Goal: Task Accomplishment & Management: Complete application form

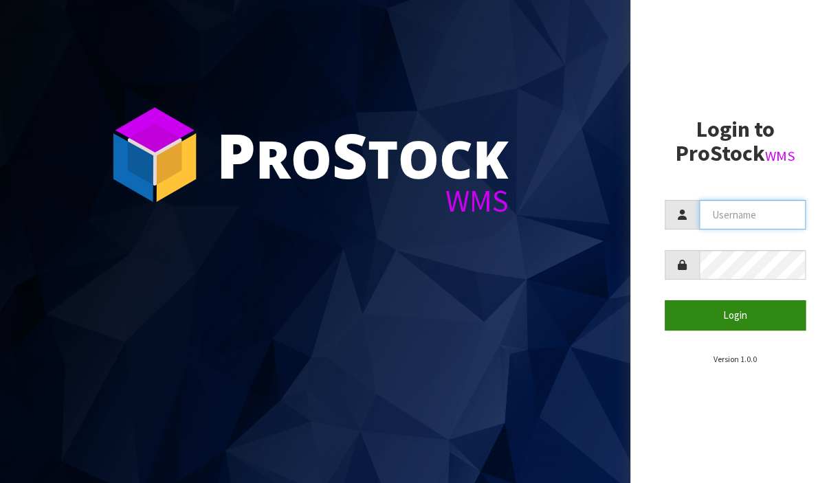
type input "[PERSON_NAME][EMAIL_ADDRESS][DOMAIN_NAME]"
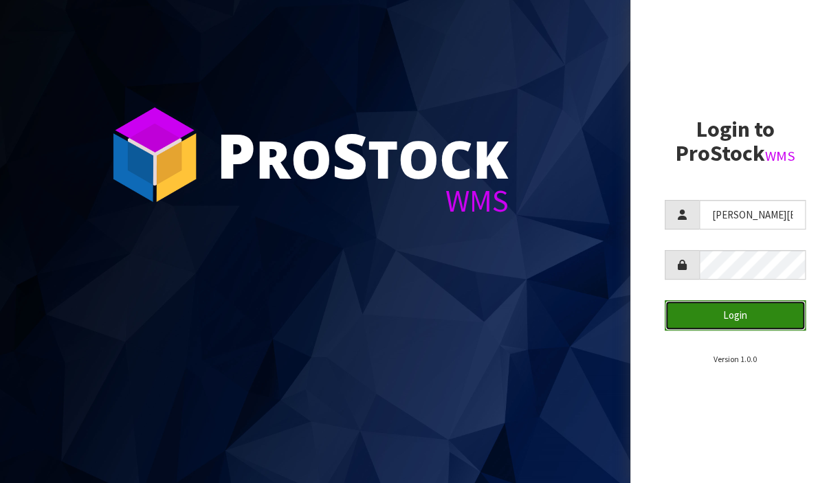
click at [742, 315] on button "Login" at bounding box center [736, 316] width 142 height 30
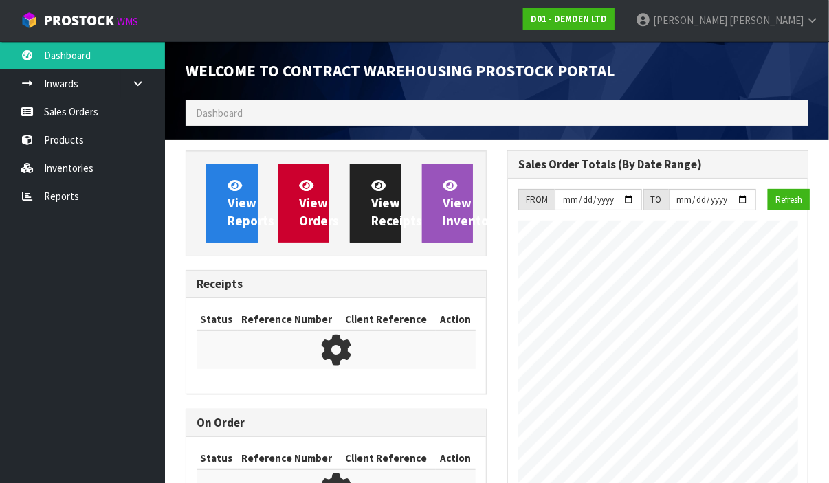
scroll to position [657, 322]
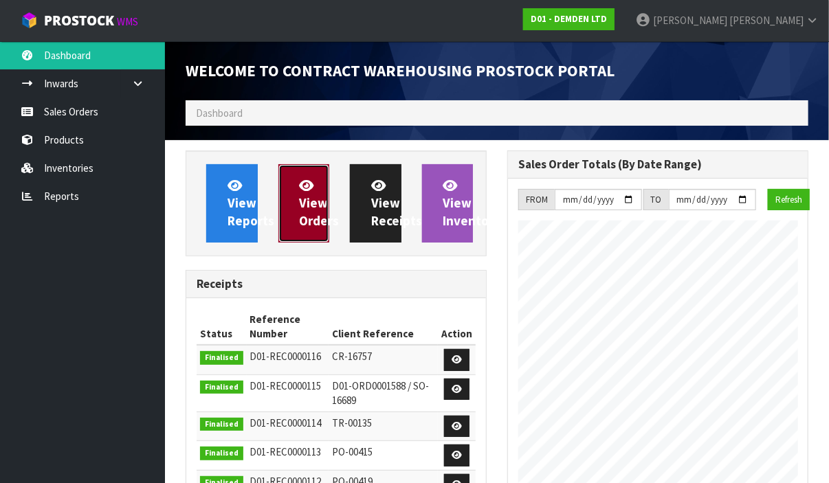
click at [312, 200] on span "View Orders" at bounding box center [320, 203] width 40 height 52
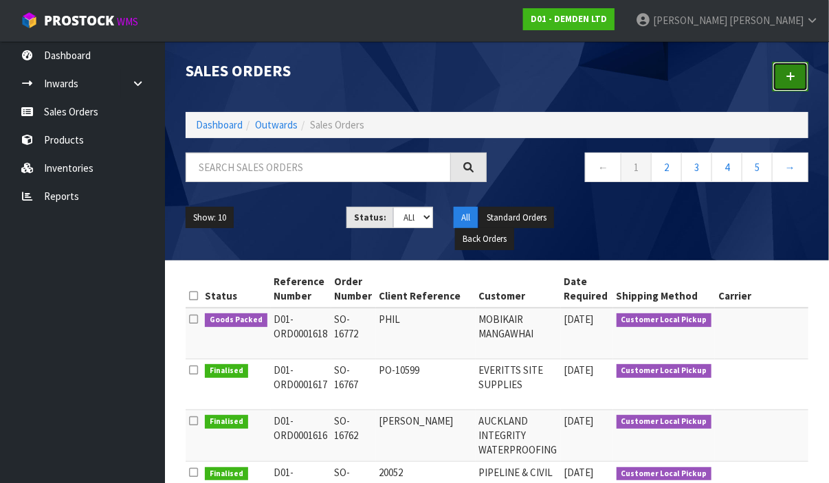
click at [783, 76] on link at bounding box center [791, 77] width 36 height 30
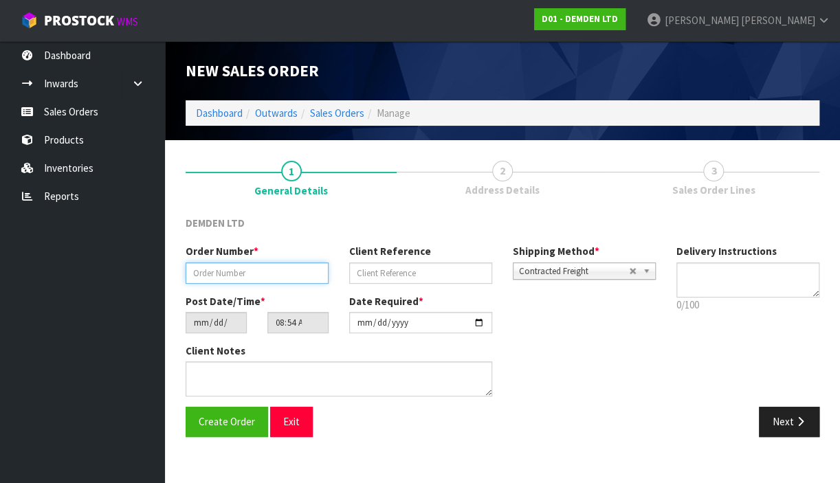
click at [243, 268] on input "text" at bounding box center [257, 273] width 143 height 21
type input "SO-16773"
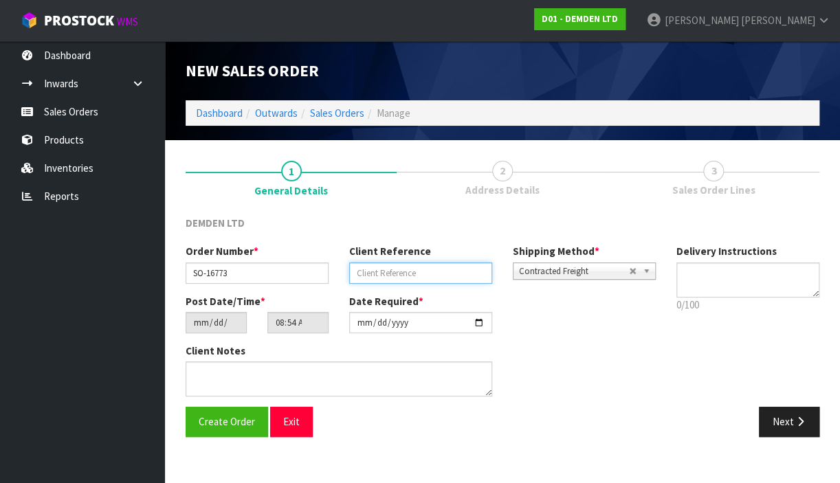
click at [439, 276] on input "text" at bounding box center [420, 273] width 143 height 21
type input "C1"
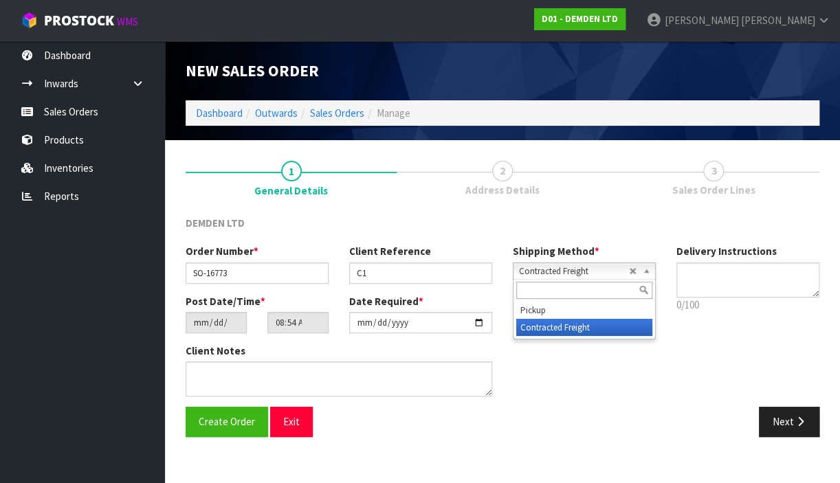
click at [648, 271] on b at bounding box center [649, 271] width 12 height 16
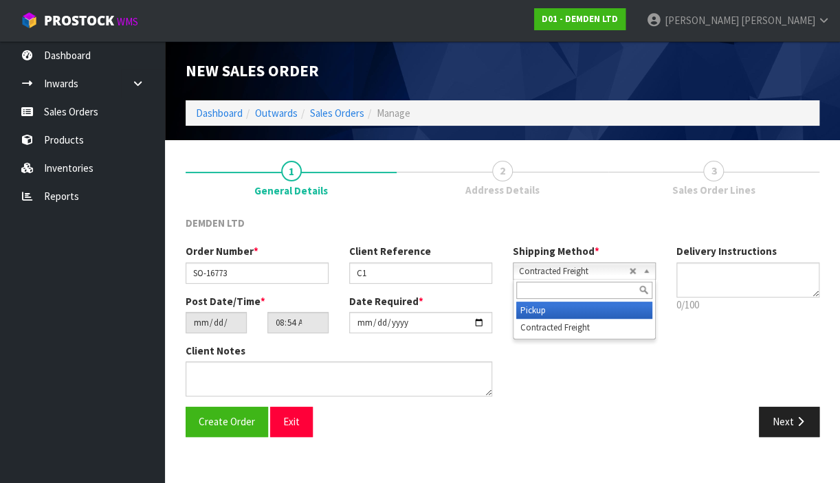
click at [567, 307] on li "Pickup" at bounding box center [584, 310] width 136 height 17
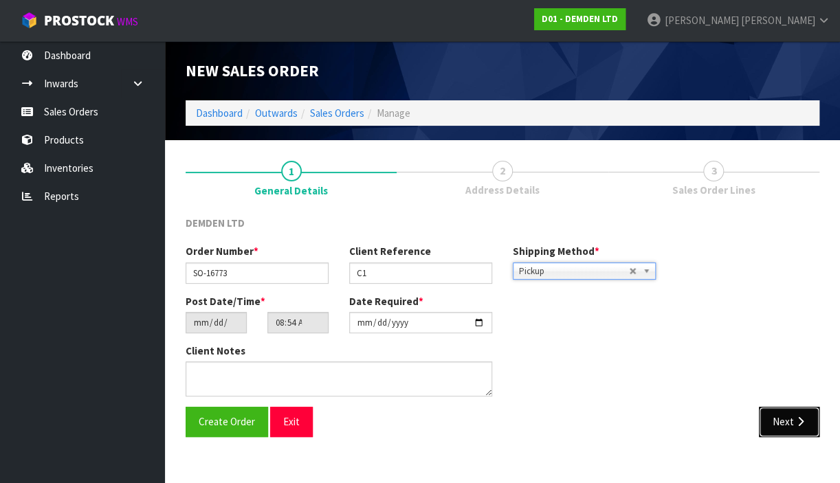
click at [776, 427] on button "Next" at bounding box center [789, 422] width 61 height 30
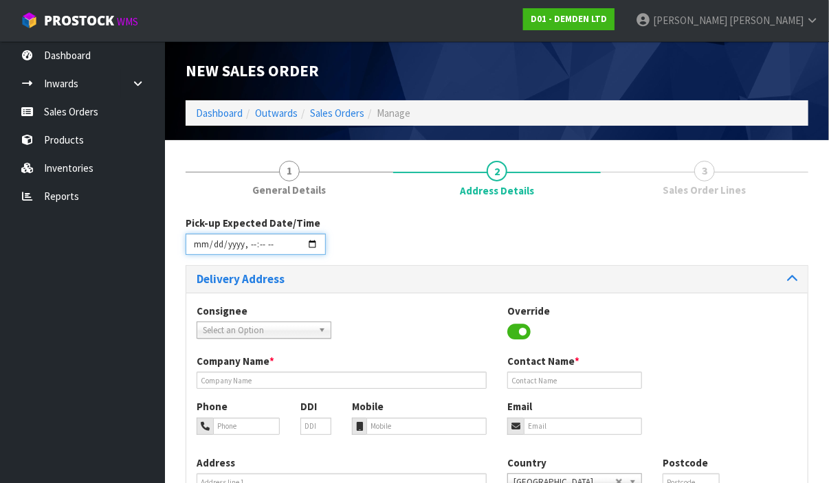
click at [314, 246] on input "datetime-local" at bounding box center [256, 244] width 140 height 21
type input "[DATE]T12:31"
click at [720, 354] on div "Company Name * Contact Name *" at bounding box center [497, 376] width 622 height 45
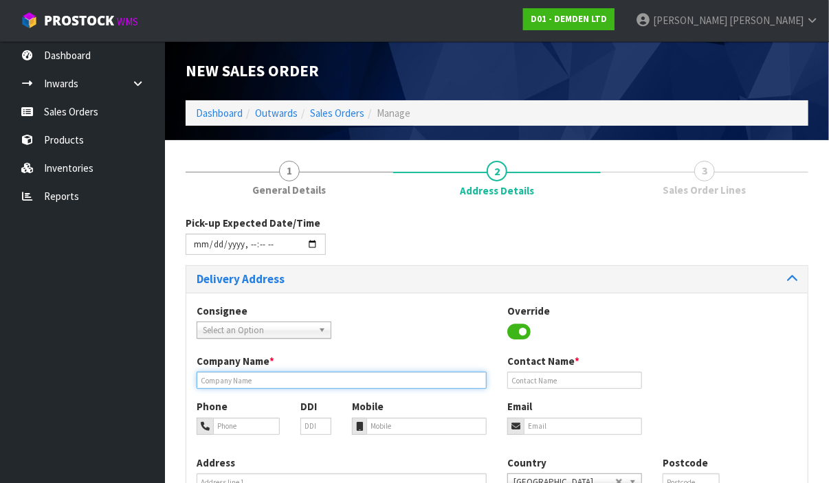
click at [269, 385] on input "text" at bounding box center [342, 380] width 290 height 17
type input "WATERTIGHT"
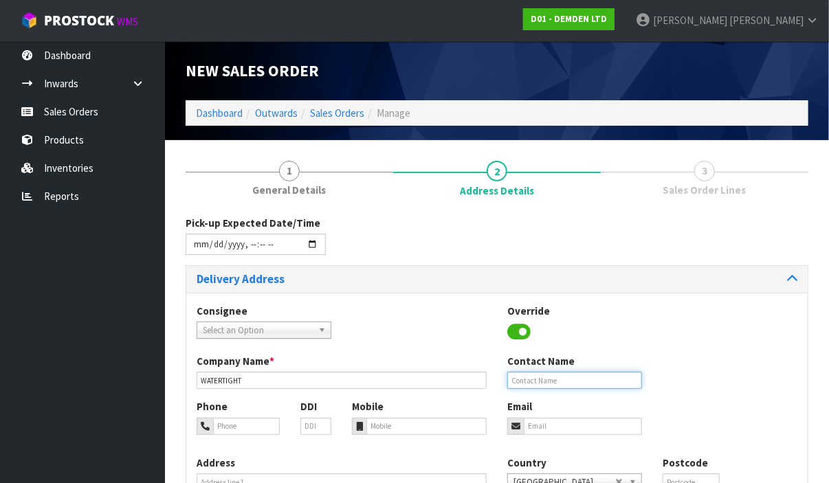
click at [546, 384] on input "text" at bounding box center [575, 380] width 135 height 17
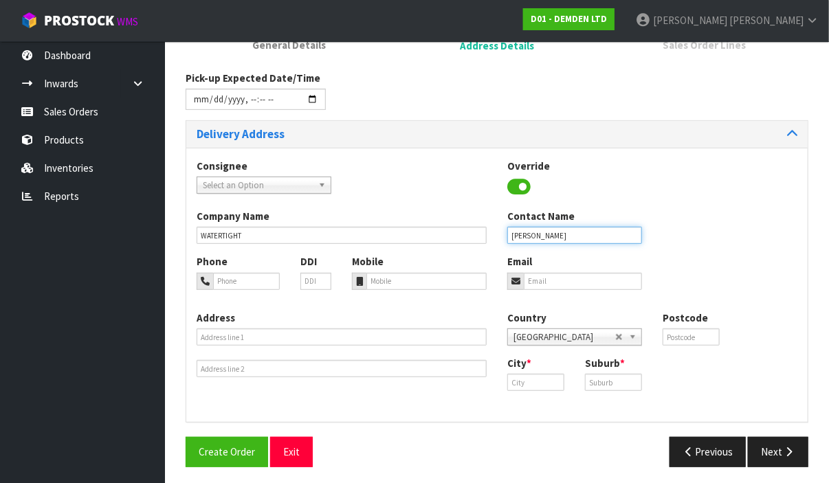
scroll to position [140, 0]
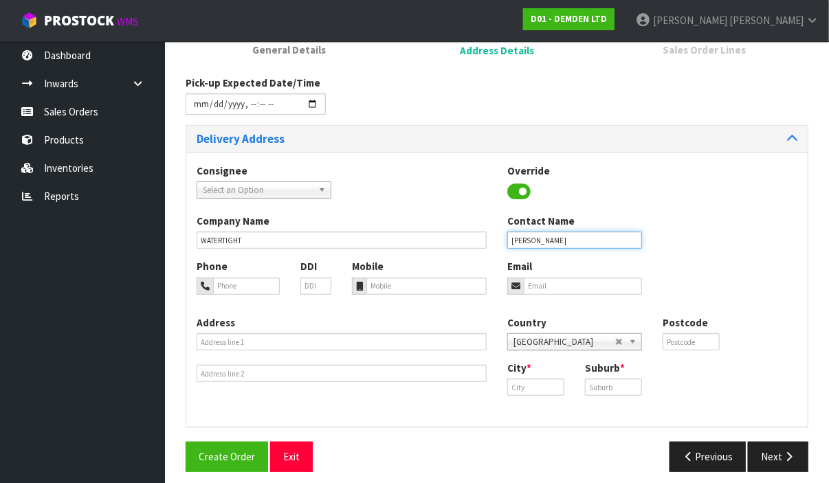
type input "[PERSON_NAME]"
click at [534, 381] on input "text" at bounding box center [536, 387] width 57 height 17
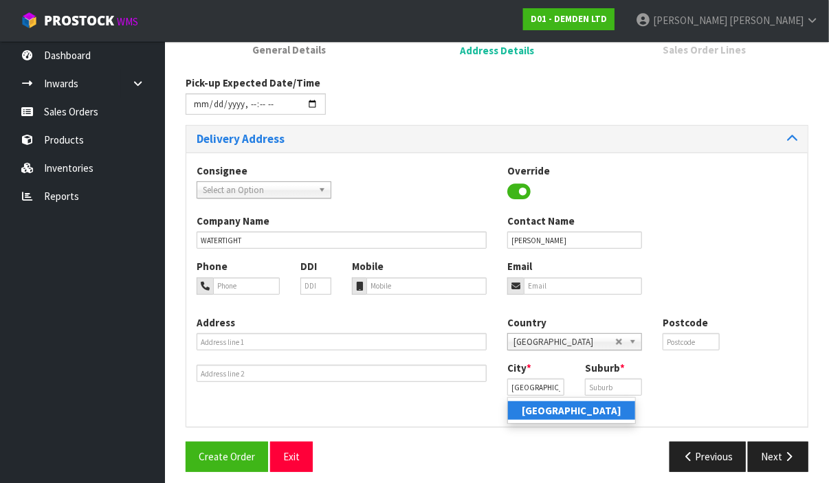
drag, startPoint x: 550, startPoint y: 413, endPoint x: 558, endPoint y: 413, distance: 8.3
click at [550, 413] on strong "[GEOGRAPHIC_DATA]" at bounding box center [572, 410] width 100 height 13
type input "[GEOGRAPHIC_DATA]"
click at [599, 382] on input "text" at bounding box center [613, 387] width 57 height 17
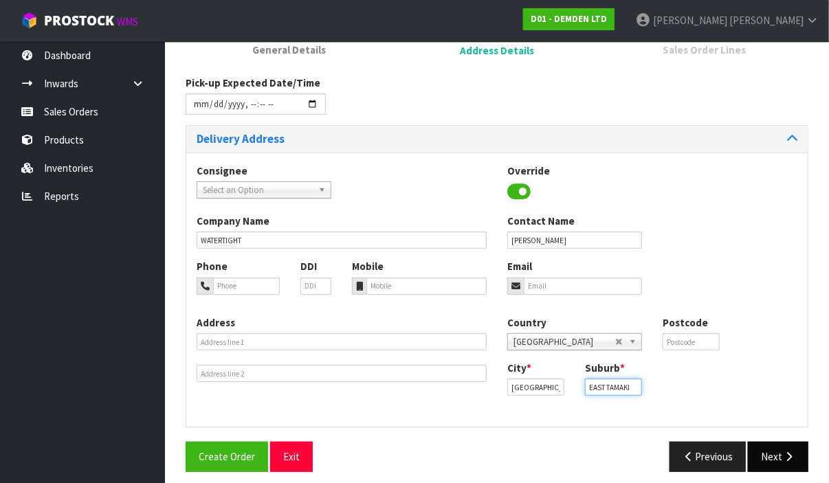
type input "EAST TAMAKI"
click at [792, 461] on button "Next" at bounding box center [778, 457] width 61 height 30
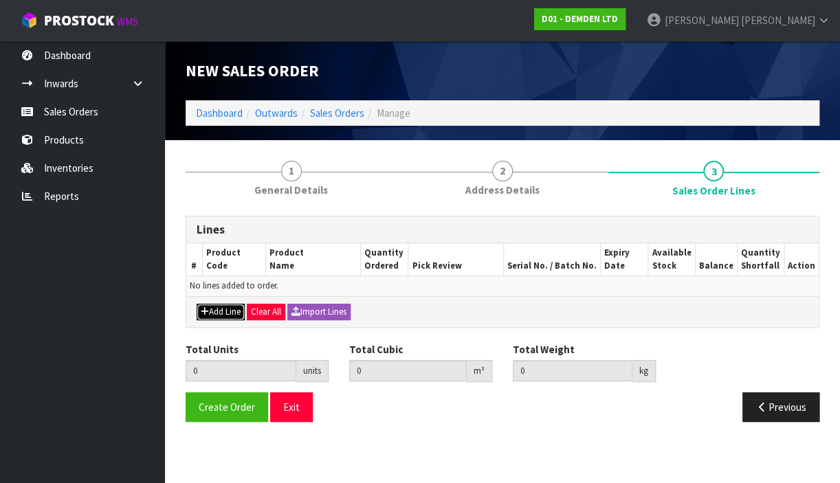
click at [221, 308] on button "Add Line" at bounding box center [221, 312] width 48 height 17
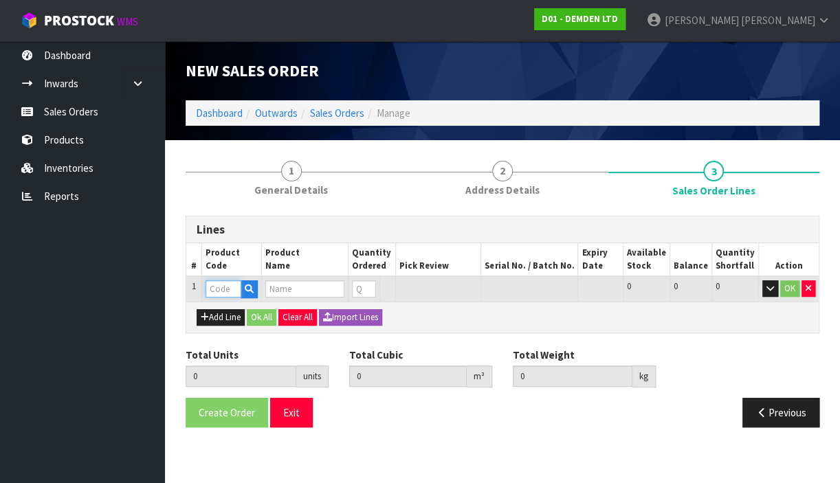
click at [217, 290] on input "text" at bounding box center [224, 289] width 36 height 17
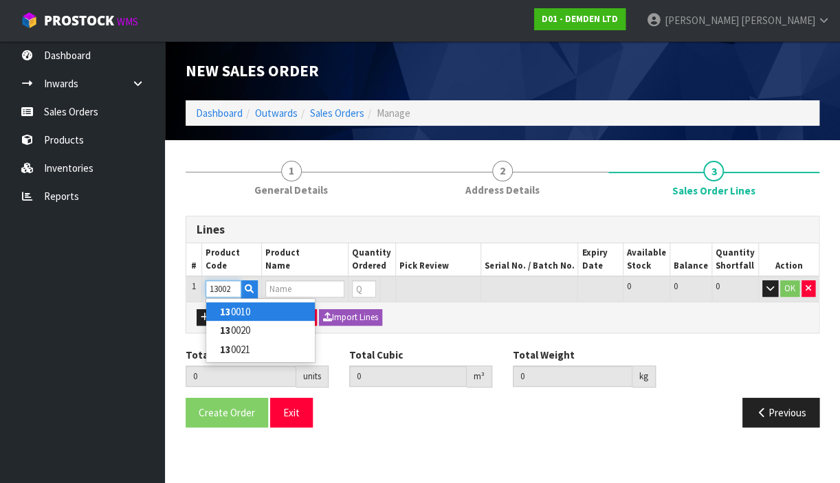
type input "130020"
type input "0.000000"
type input "0.000"
type input "XYPEX CONCENTRATE 20KG"
type input "0"
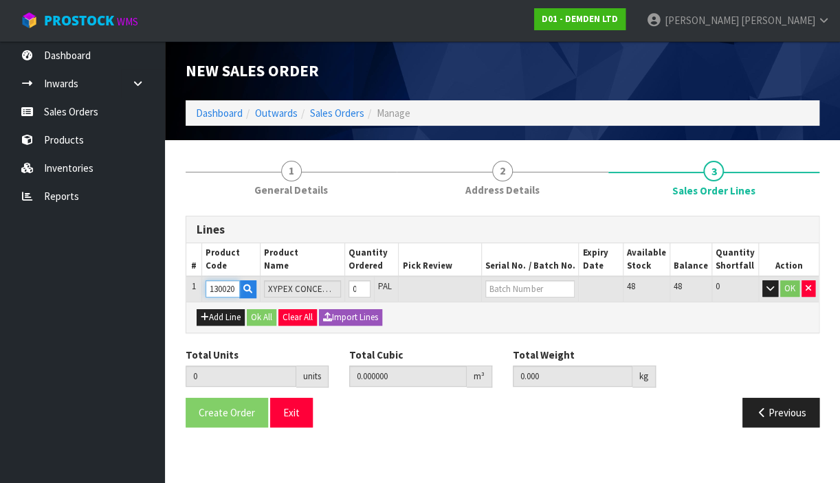
type input "130020"
type input "1"
type input "0.0369"
type input "20.9"
type input "1"
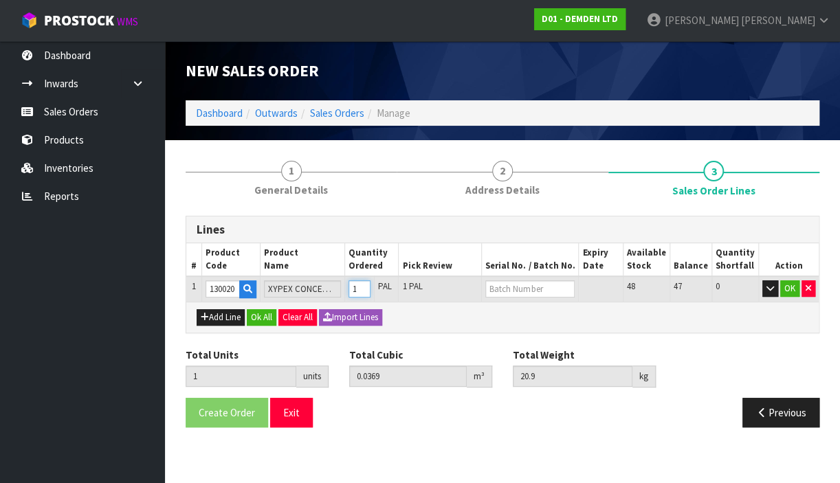
click at [367, 285] on input "1" at bounding box center [360, 289] width 22 height 17
type input "2"
type input "0.0738"
type input "41.8"
type input "2"
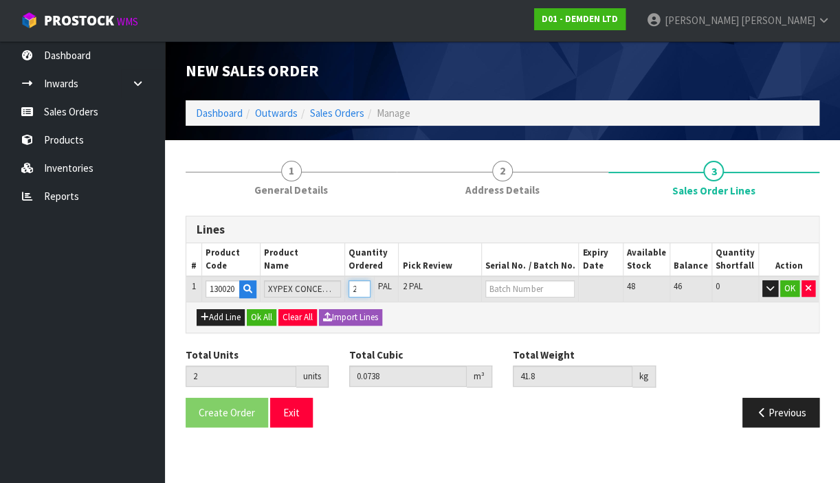
click at [367, 285] on input "2" at bounding box center [360, 289] width 22 height 17
type input "3"
type input "0.1107"
type input "62.7"
type input "3"
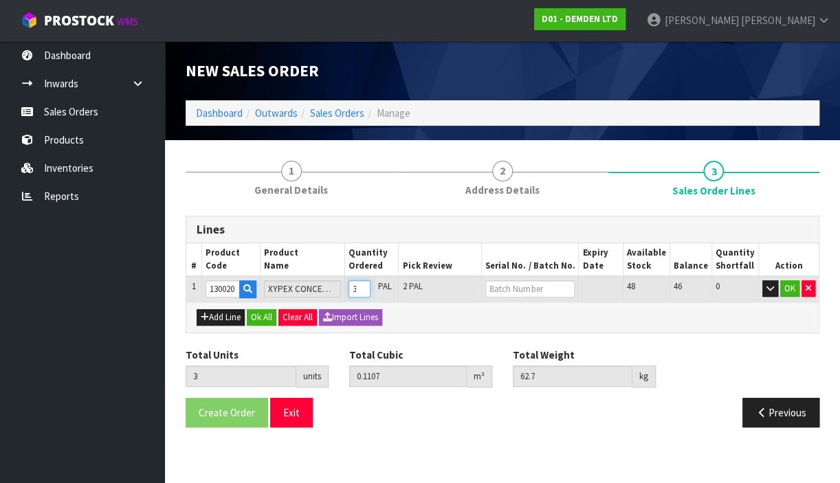
click at [367, 285] on input "3" at bounding box center [360, 289] width 22 height 17
click at [523, 287] on input "text" at bounding box center [530, 289] width 89 height 17
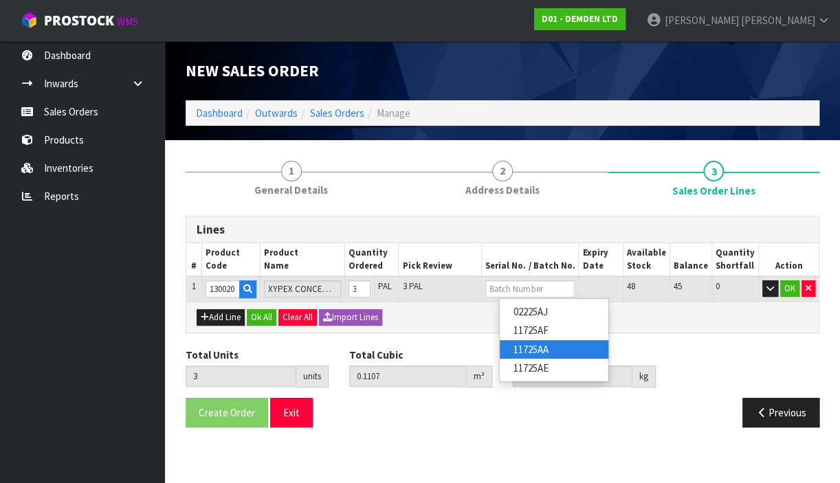
click at [530, 352] on link "11725AA" at bounding box center [554, 349] width 109 height 19
type input "11725AA"
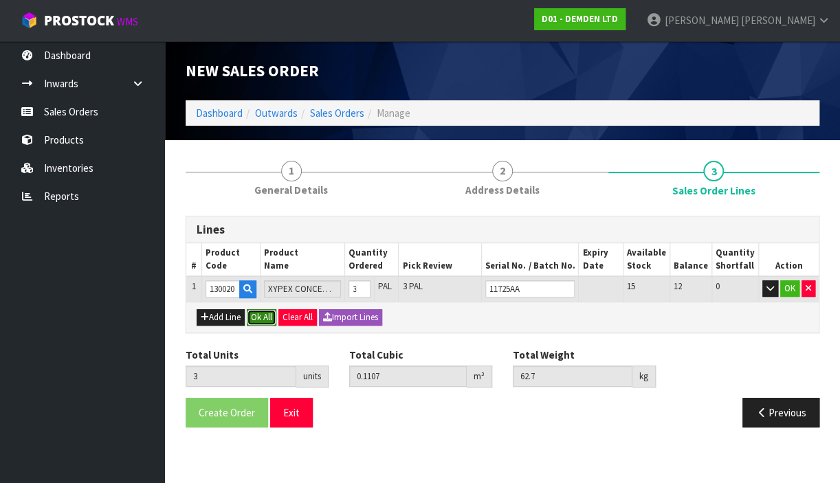
click at [267, 321] on button "Ok All" at bounding box center [262, 317] width 30 height 17
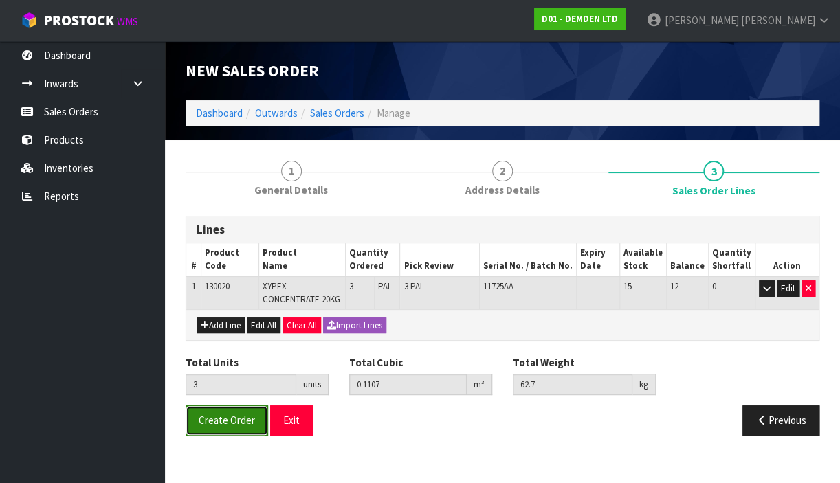
click at [248, 419] on span "Create Order" at bounding box center [227, 420] width 56 height 13
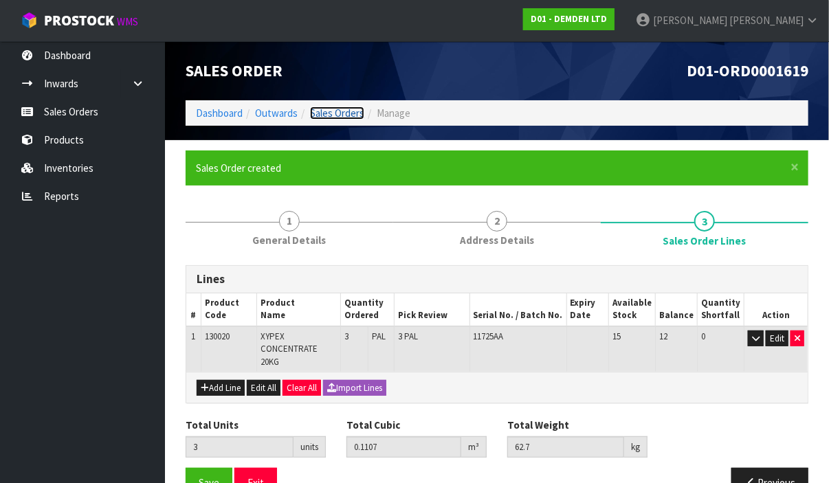
click at [345, 109] on link "Sales Orders" at bounding box center [337, 113] width 54 height 13
